Goal: Use online tool/utility: Use online tool/utility

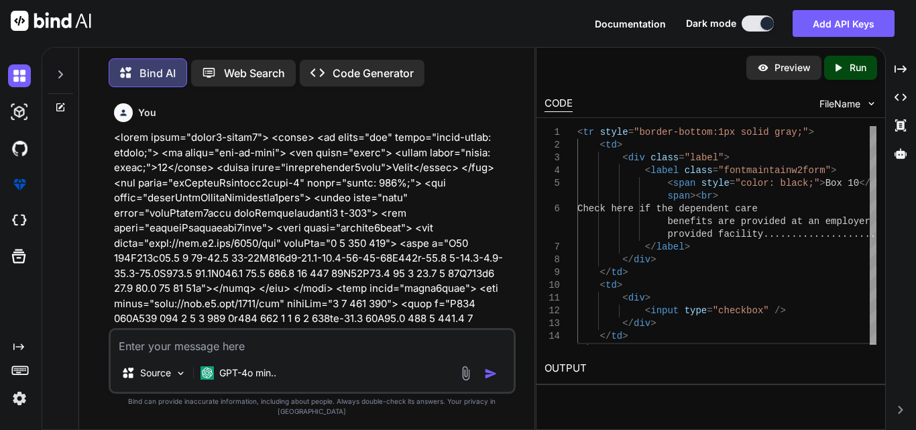
type textarea "x"
type textarea "text-alighn="right""
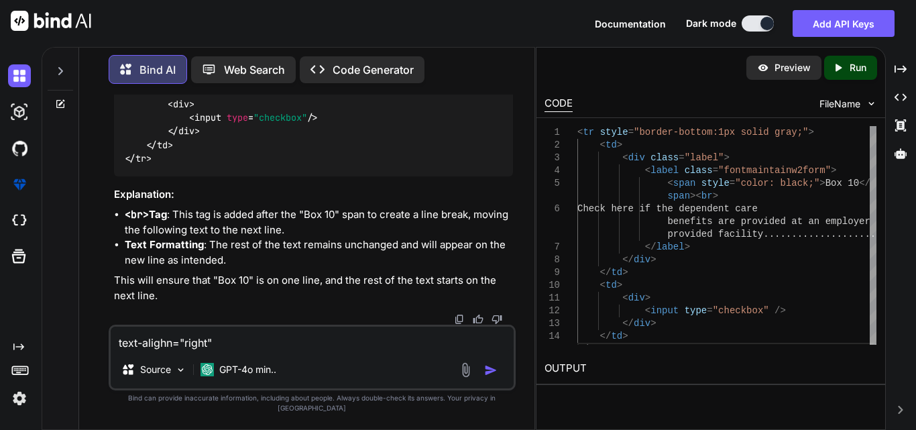
type textarea "x"
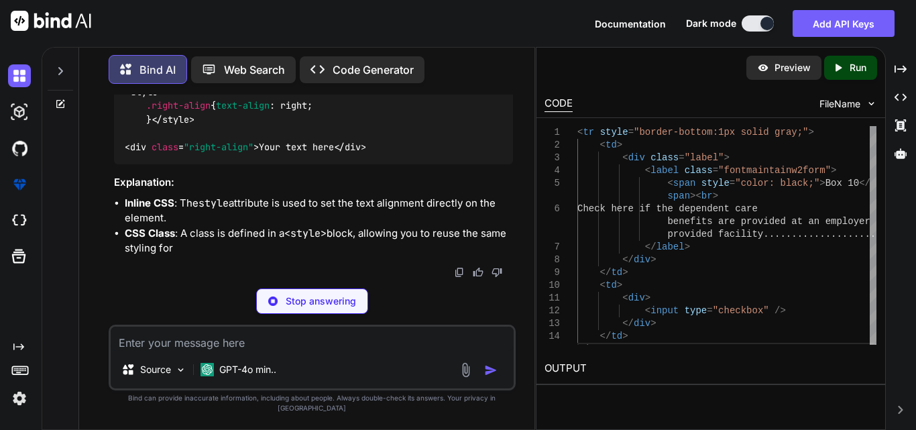
scroll to position [9903, 0]
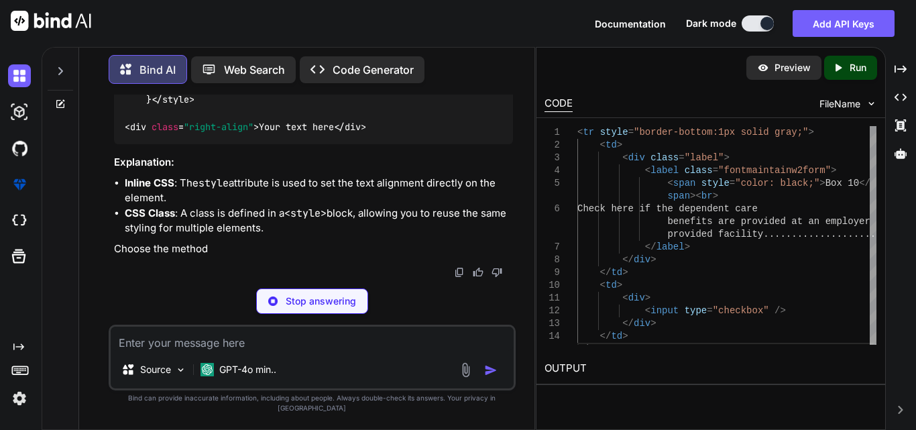
type textarea "x"
type textarea "<div style="text-align: right;"> Your text here </div>"
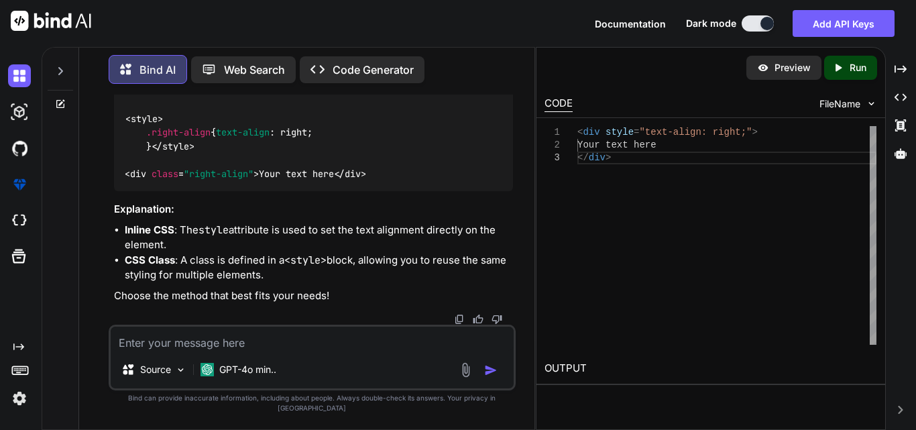
drag, startPoint x: 289, startPoint y: 154, endPoint x: 150, endPoint y: 154, distance: 138.8
click at [150, 18] on span "< div style = "text-align: right;" >" at bounding box center [211, 12] width 172 height 12
click at [239, 29] on div "< div style = "text-align: right;" > Your text here </ div >" at bounding box center [313, 12] width 399 height 35
drag, startPoint x: 295, startPoint y: 151, endPoint x: 237, endPoint y: 178, distance: 64.5
click at [153, 18] on span "< div style = "text-align: right;" >" at bounding box center [211, 12] width 172 height 12
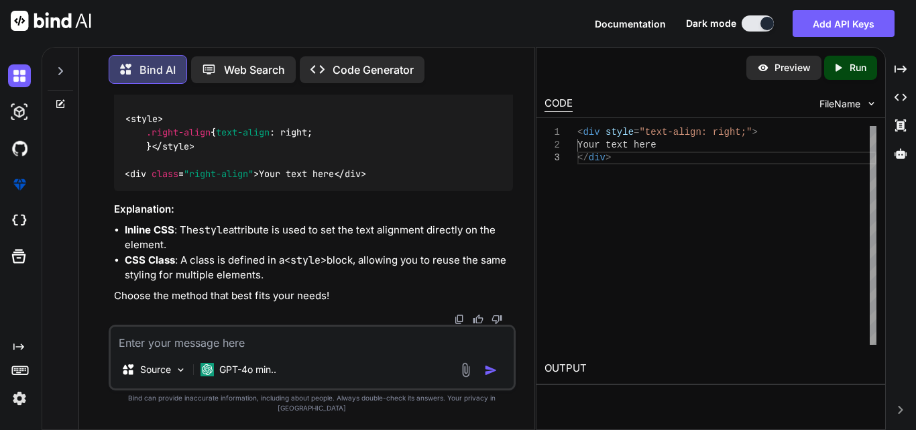
copy span "style = "text-align: right;""
click at [251, 351] on textarea at bounding box center [312, 338] width 403 height 24
paste textarea "<tr> <td> <div class="label"> <label class="fontmaintainw2form"> <span style="c…"
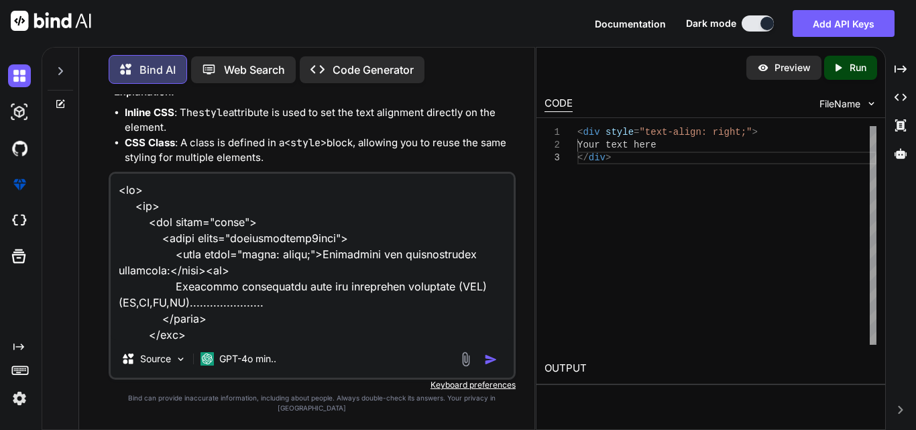
scroll to position [1353, 0]
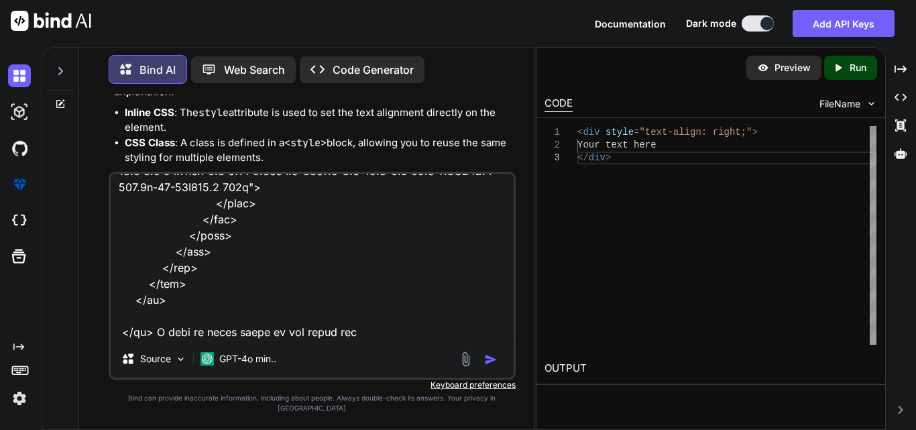
type textarea "<tr> <td> <div class="label"> <label class="fontmaintainw2form"> <span style="c…"
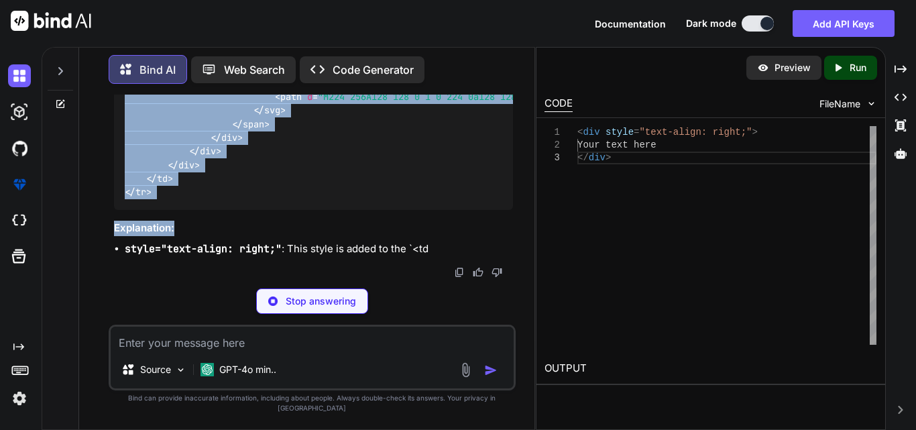
scroll to position [11799, 0]
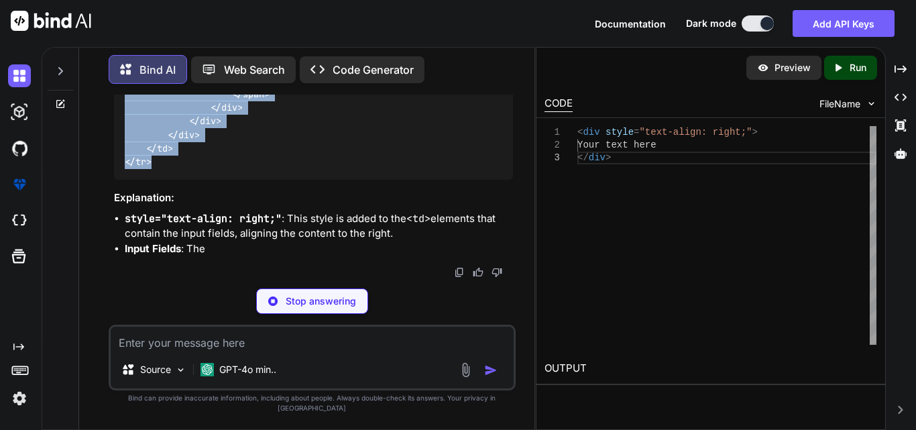
drag, startPoint x: 123, startPoint y: 147, endPoint x: 164, endPoint y: 209, distance: 74.9
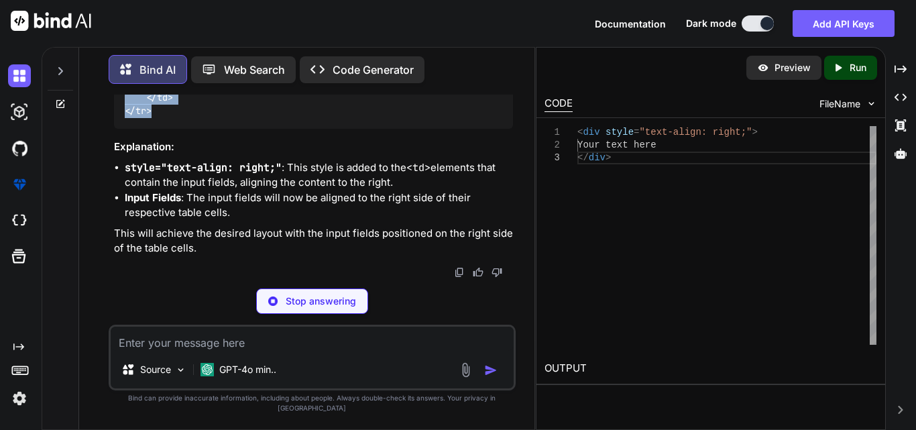
copy code "< tr > < td > < div class = "label" > < label class = "fontmaintainw2form" > < …"
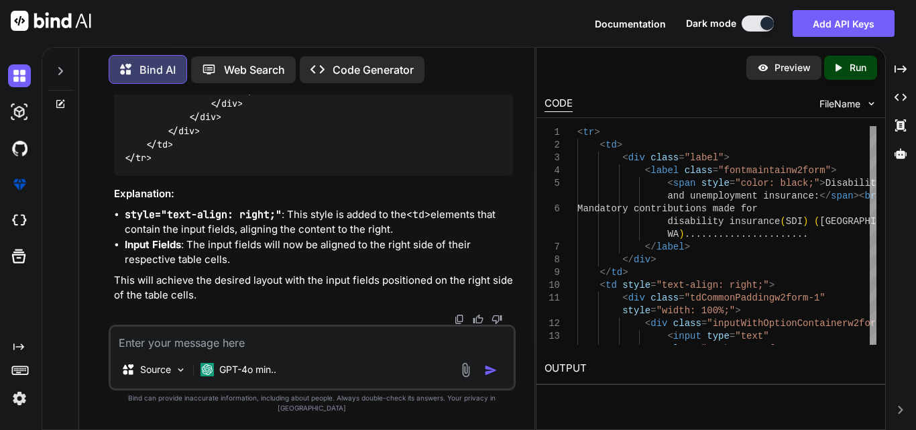
click at [165, 361] on div "Source GPT-4o min.." at bounding box center [312, 357] width 407 height 66
click at [164, 351] on textarea at bounding box center [312, 338] width 403 height 24
paste textarea "<tr> <td> <div class="label"> <label class="fontmaintainw2form"> <span style="c…"
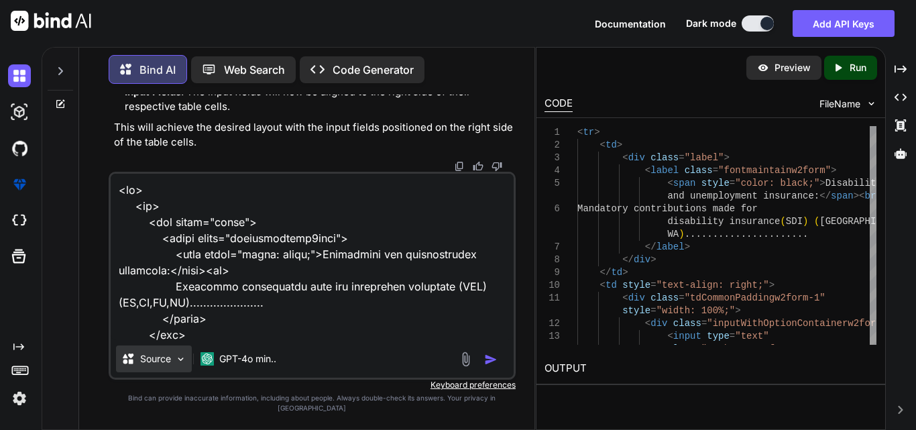
scroll to position [1353, 0]
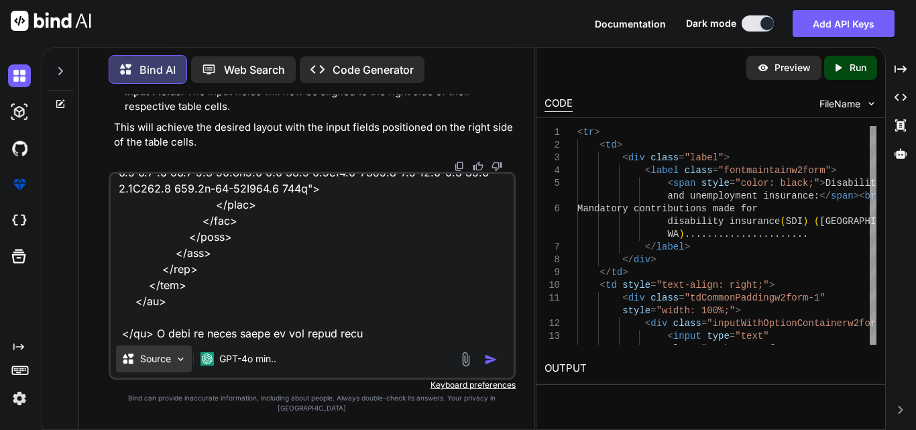
type textarea "<tr> <td> <div class="label"> <label class="fontmaintainw2form"> <span style="c…"
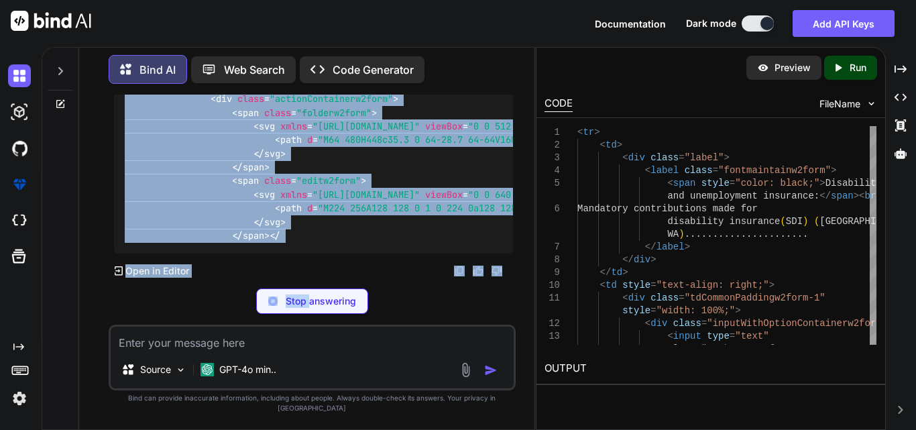
scroll to position [13467, 0]
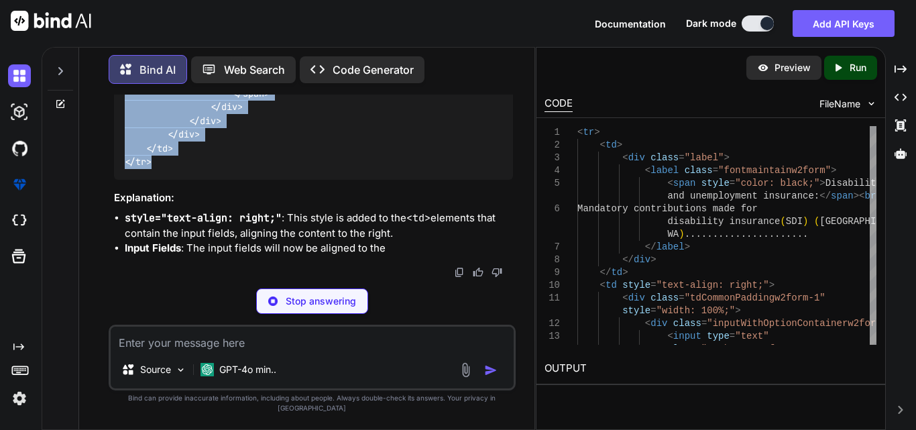
drag, startPoint x: 121, startPoint y: 154, endPoint x: 156, endPoint y: 256, distance: 107.5
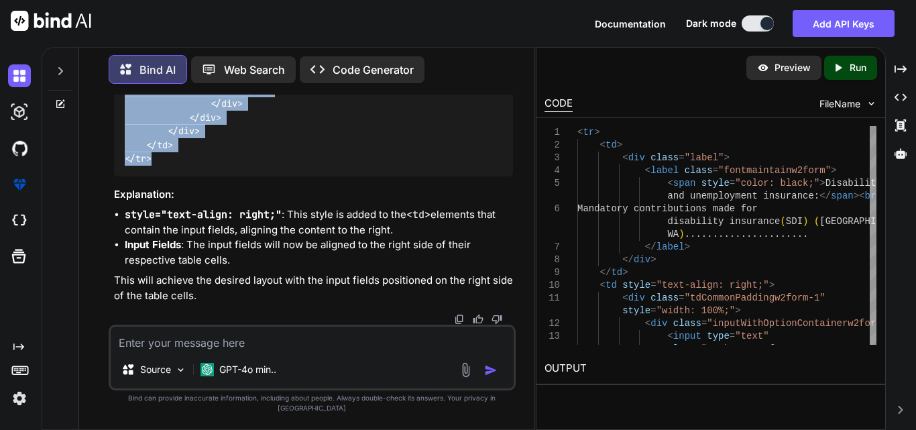
copy code "< tr > < td > < div class = "label" > < label class = "fontmaintainw2form" > < …"
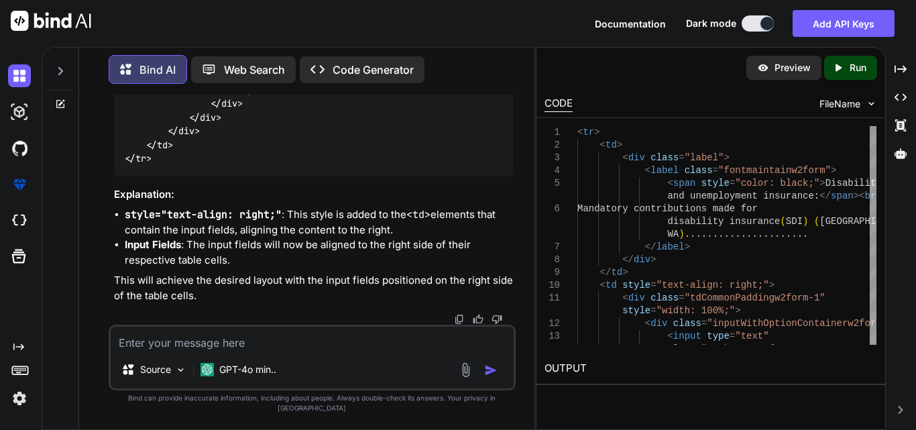
click at [249, 350] on textarea at bounding box center [312, 338] width 403 height 24
paste textarea "<tr style="border-bottom:1px solid gray;"> <td> <div class="label"> <label clas…"
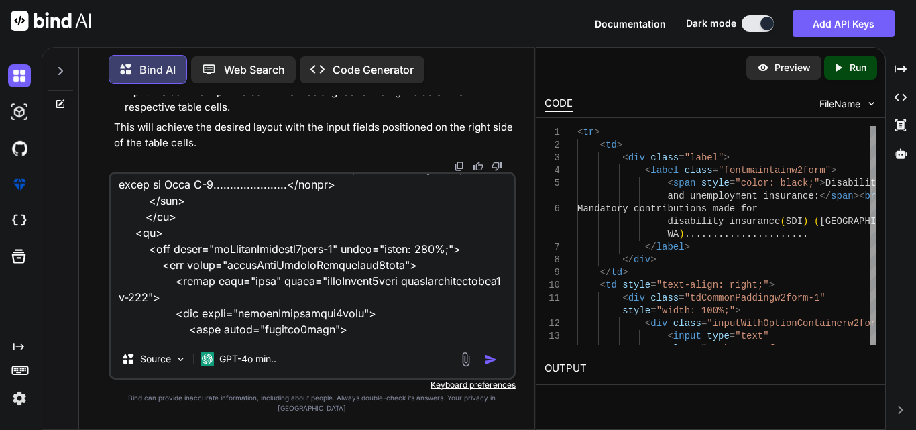
scroll to position [12, 0]
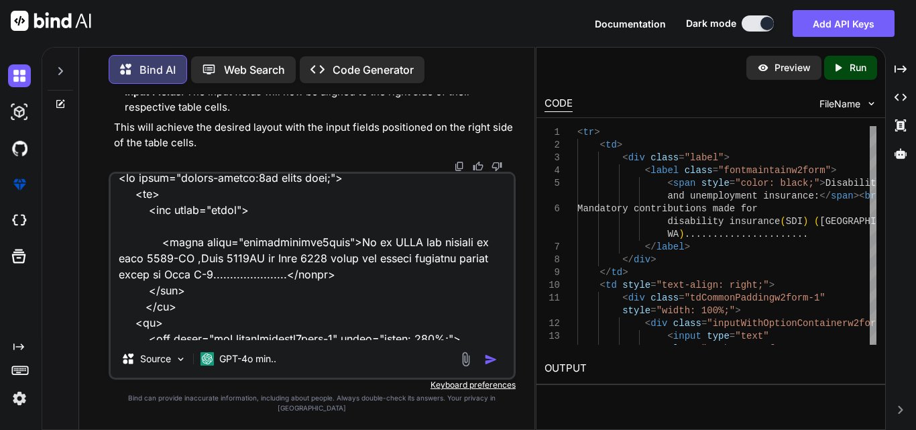
drag, startPoint x: 343, startPoint y: 251, endPoint x: 289, endPoint y: 284, distance: 63.5
click at [289, 284] on textarea at bounding box center [312, 257] width 403 height 166
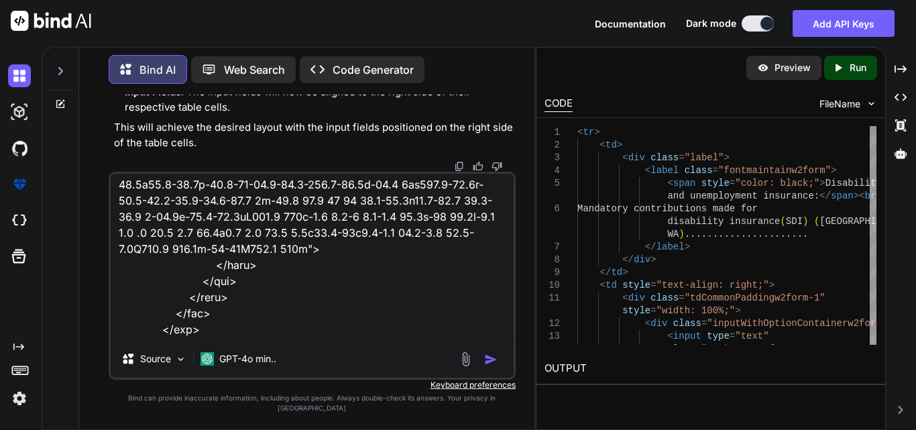
scroll to position [550, 0]
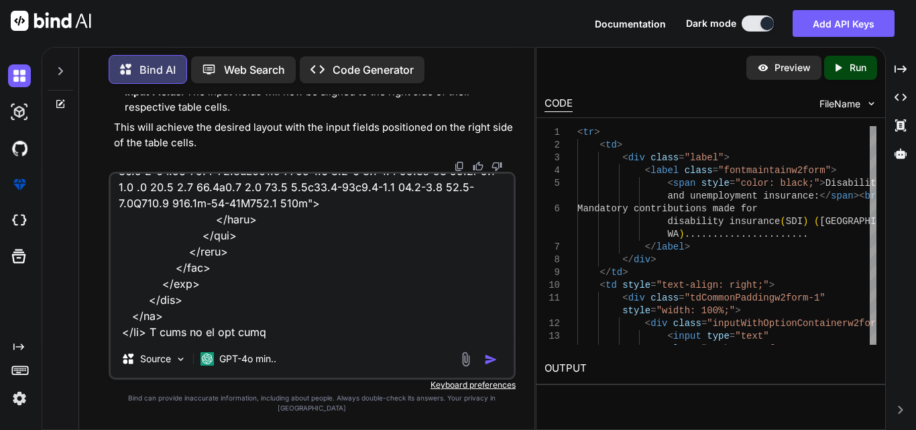
click at [278, 340] on textarea at bounding box center [312, 257] width 403 height 166
paste textarea "If an ITIN was entered on form 1040-SR ,Form 1040NR or Form 1041 enter the soci…"
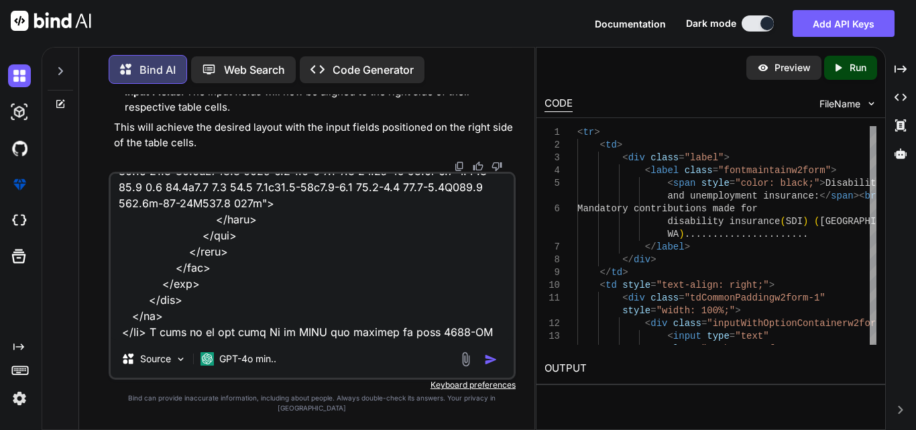
scroll to position [581, 0]
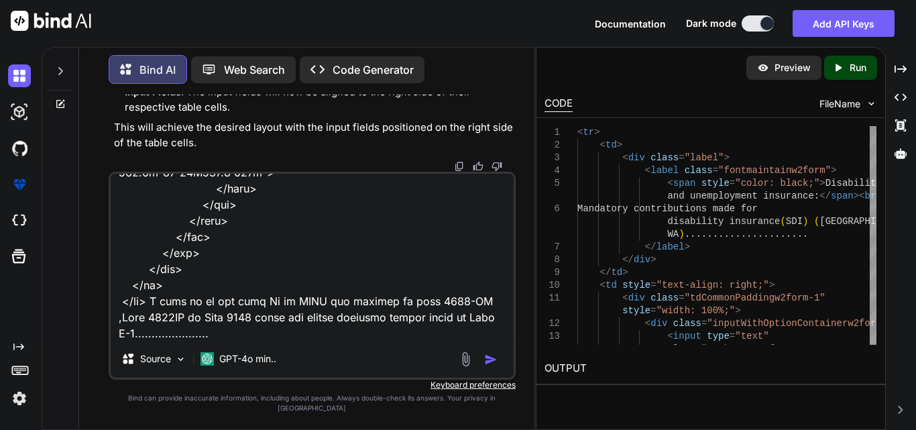
type textarea "<tr style="border-bottom:1px solid gray;"> <td> <div class="label"> <label clas…"
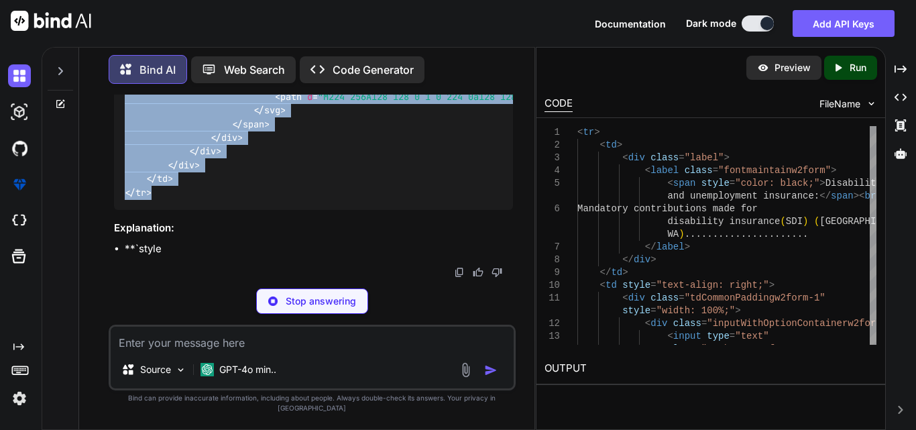
scroll to position [14559, 0]
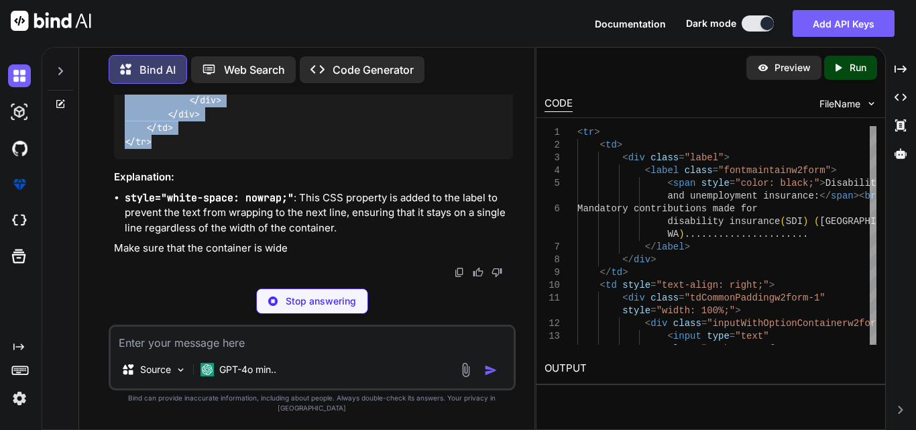
drag, startPoint x: 121, startPoint y: 125, endPoint x: 164, endPoint y: 206, distance: 91.8
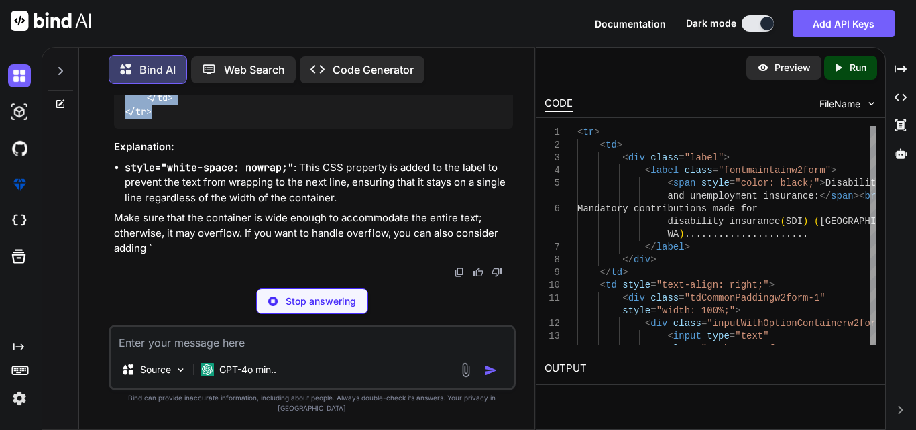
copy code "< tr style = "border-bottom:1px solid gray;" > < td > < div class = "label" > <…"
